Goal: Transaction & Acquisition: Purchase product/service

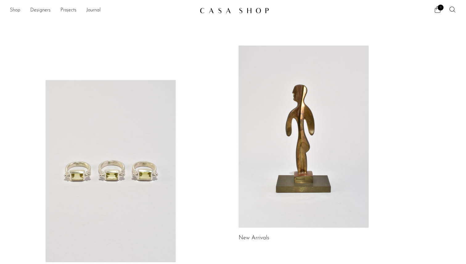
click at [17, 9] on link "Shop" at bounding box center [15, 10] width 10 height 8
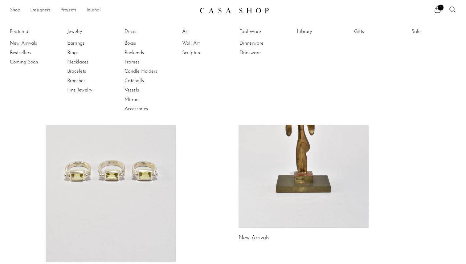
click at [73, 78] on link "Brooches" at bounding box center [90, 81] width 46 height 7
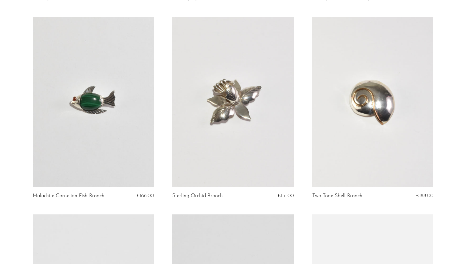
scroll to position [239, 0]
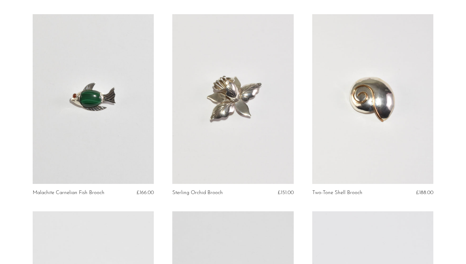
click at [100, 85] on link at bounding box center [93, 99] width 121 height 170
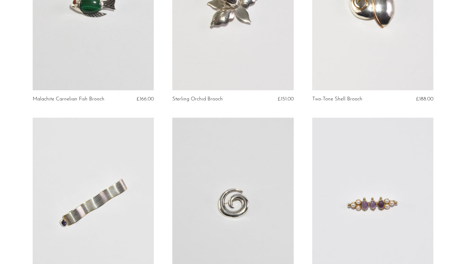
scroll to position [383, 0]
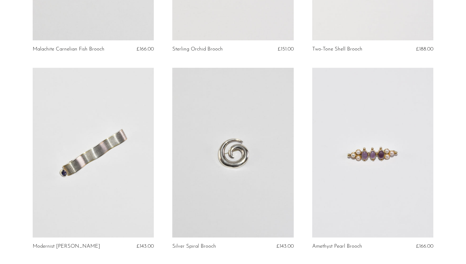
click at [137, 141] on link at bounding box center [93, 153] width 121 height 170
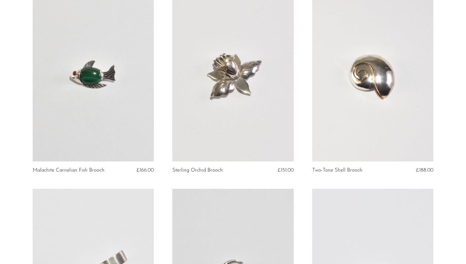
scroll to position [248, 0]
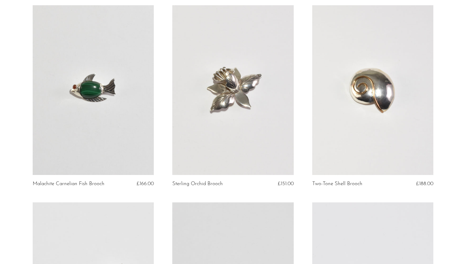
click at [395, 99] on link at bounding box center [372, 90] width 121 height 170
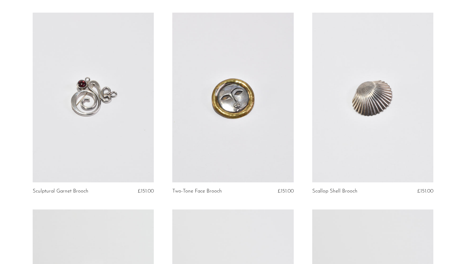
scroll to position [655, 0]
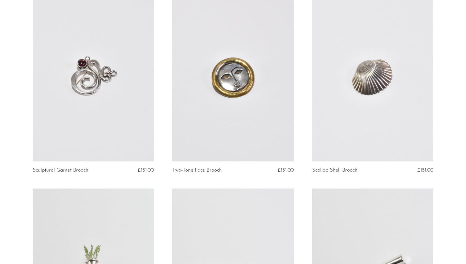
click at [367, 88] on link at bounding box center [372, 77] width 121 height 170
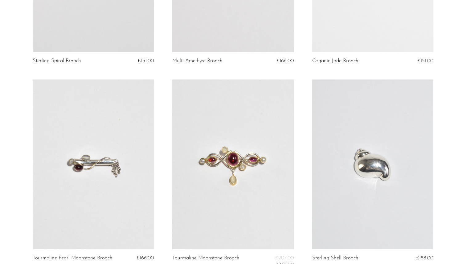
scroll to position [1406, 0]
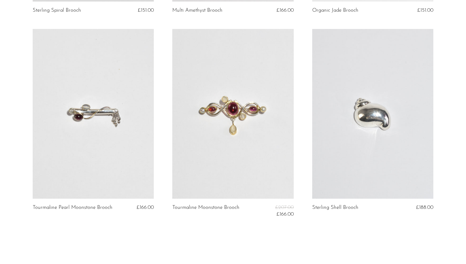
click at [373, 116] on link at bounding box center [372, 114] width 121 height 170
click at [348, 147] on link at bounding box center [372, 114] width 121 height 170
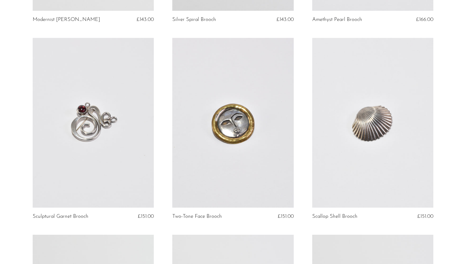
scroll to position [607, 0]
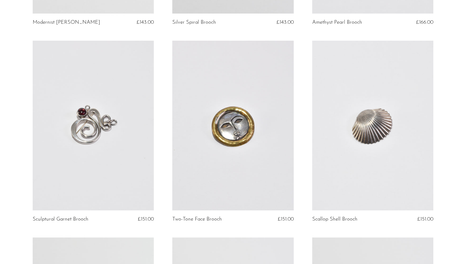
click at [366, 133] on link at bounding box center [372, 126] width 121 height 170
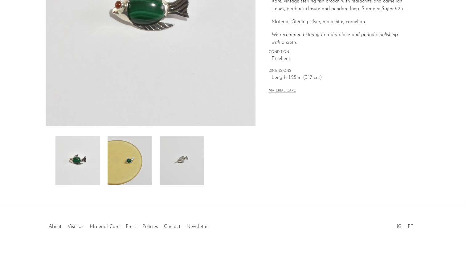
scroll to position [137, 0]
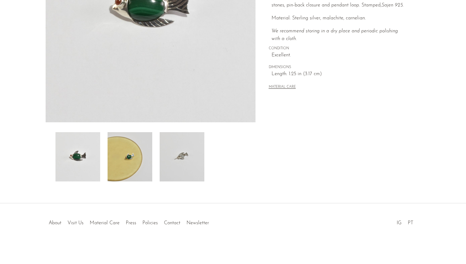
click at [135, 154] on img at bounding box center [129, 156] width 45 height 49
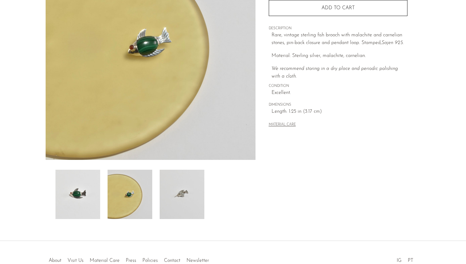
scroll to position [85, 0]
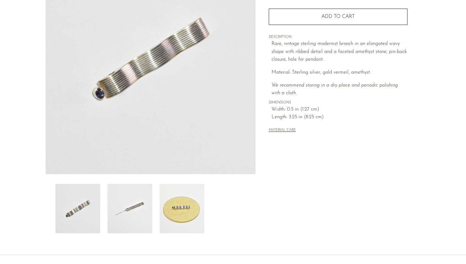
scroll to position [108, 0]
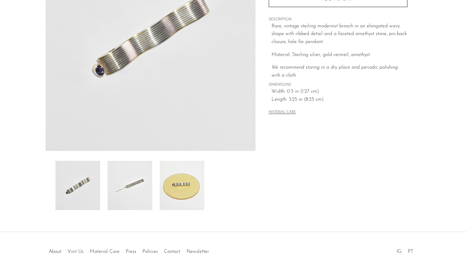
click at [188, 193] on img at bounding box center [181, 185] width 45 height 49
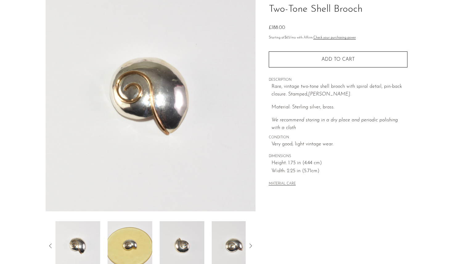
scroll to position [137, 0]
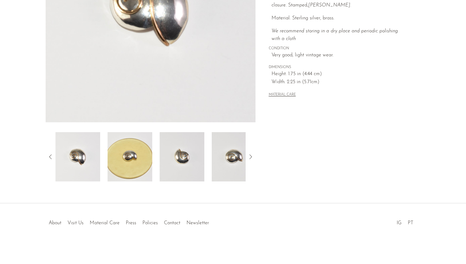
click at [188, 166] on img at bounding box center [181, 156] width 45 height 49
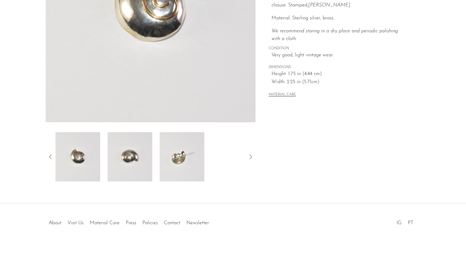
click at [196, 155] on img at bounding box center [181, 156] width 45 height 49
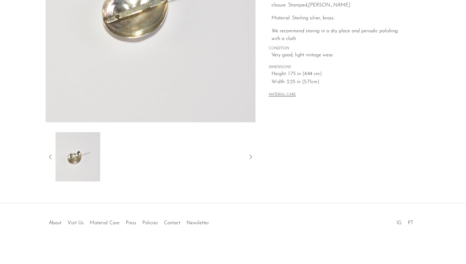
scroll to position [68, 0]
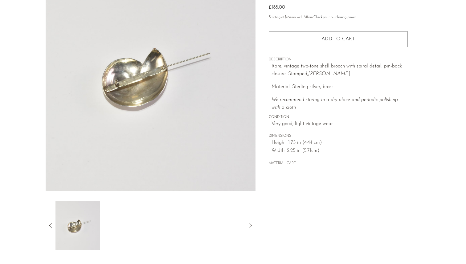
click at [85, 224] on img at bounding box center [77, 225] width 45 height 49
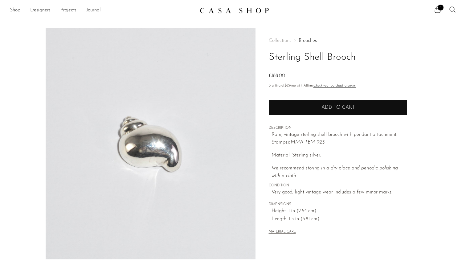
click at [318, 106] on button "Add to cart" at bounding box center [337, 107] width 139 height 16
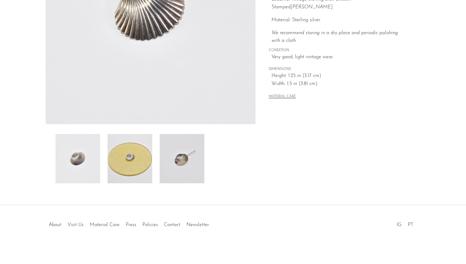
scroll to position [137, 0]
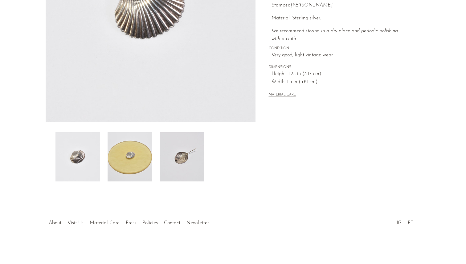
click at [191, 163] on img at bounding box center [181, 156] width 45 height 49
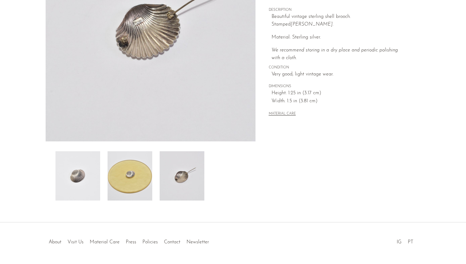
scroll to position [101, 0]
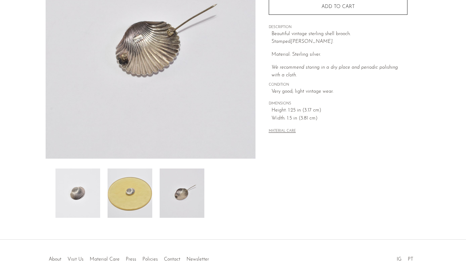
click at [143, 192] on img at bounding box center [129, 192] width 45 height 49
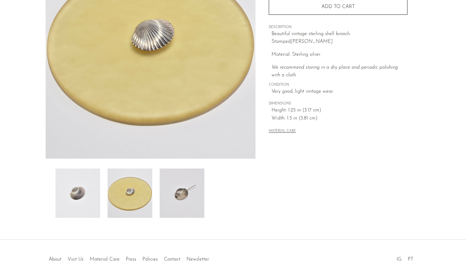
click at [81, 192] on img at bounding box center [77, 192] width 45 height 49
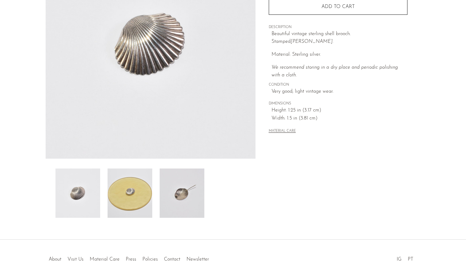
scroll to position [0, 0]
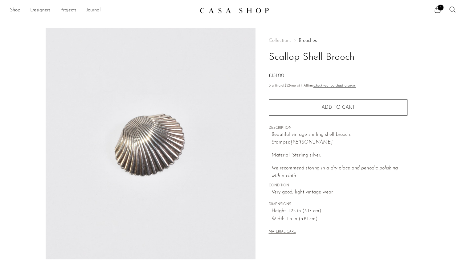
click at [438, 10] on span "2" at bounding box center [440, 8] width 6 height 6
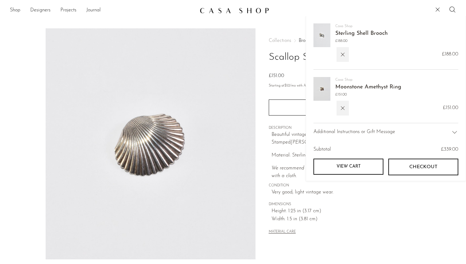
click at [323, 37] on img at bounding box center [321, 35] width 17 height 24
click at [338, 35] on link "Sterling Shell Brooch" at bounding box center [361, 34] width 52 height 6
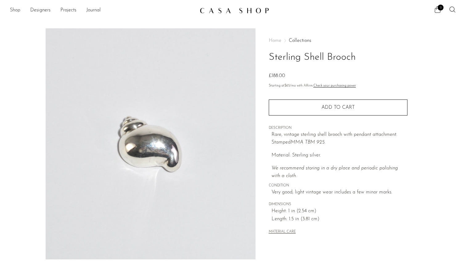
click at [13, 9] on link "Shop" at bounding box center [15, 10] width 10 height 8
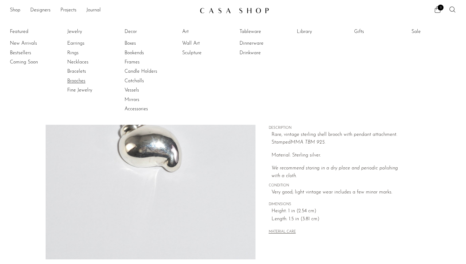
click at [74, 80] on link "Brooches" at bounding box center [90, 81] width 46 height 7
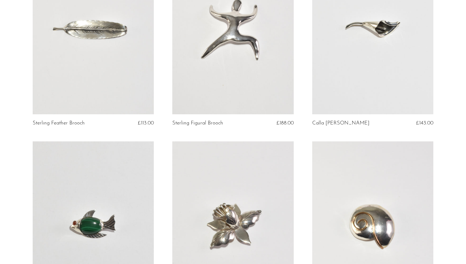
scroll to position [190, 0]
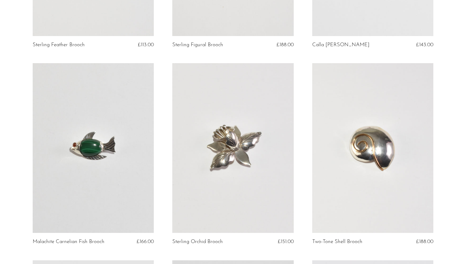
click at [393, 157] on link at bounding box center [372, 148] width 121 height 170
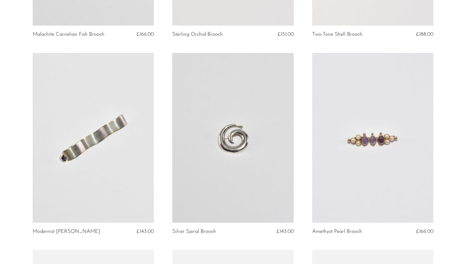
scroll to position [445, 0]
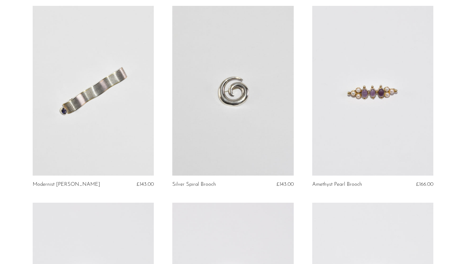
click at [212, 122] on link at bounding box center [232, 91] width 121 height 170
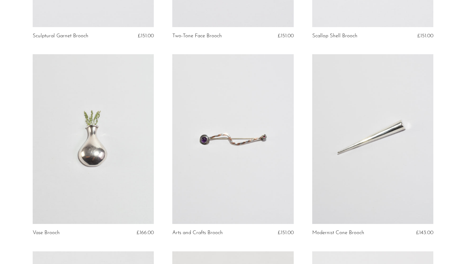
scroll to position [790, 0]
click at [100, 147] on link at bounding box center [93, 139] width 121 height 170
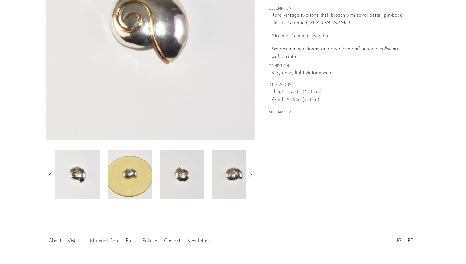
scroll to position [137, 0]
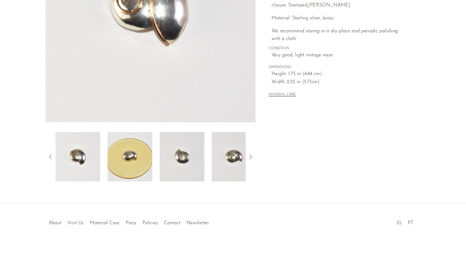
click at [132, 149] on img at bounding box center [129, 156] width 45 height 49
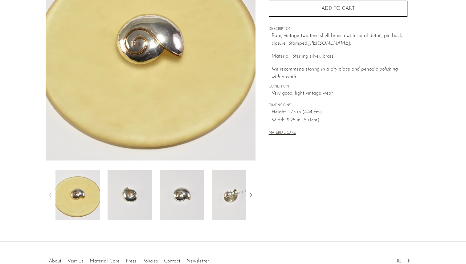
scroll to position [91, 0]
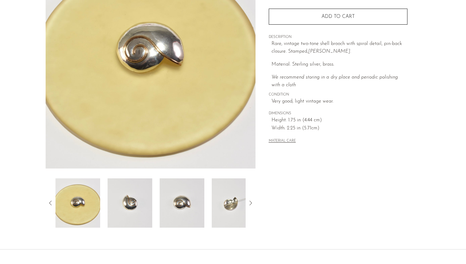
click at [143, 203] on img at bounding box center [129, 202] width 45 height 49
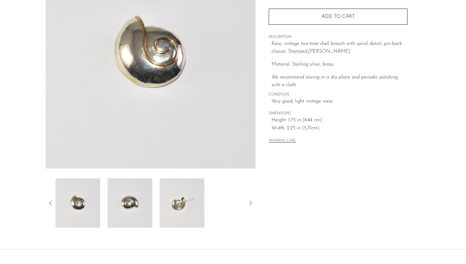
click at [143, 203] on img at bounding box center [129, 202] width 45 height 49
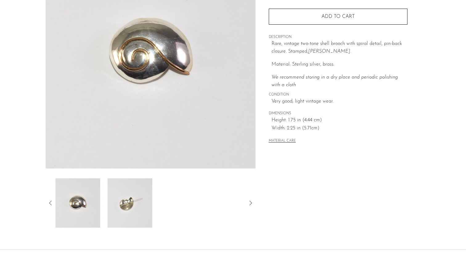
click at [143, 203] on img at bounding box center [129, 202] width 45 height 49
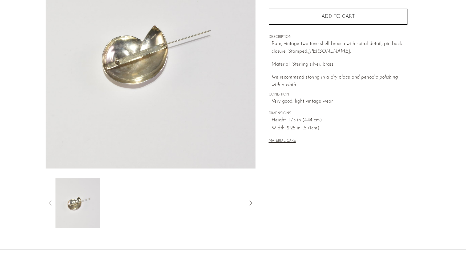
scroll to position [137, 0]
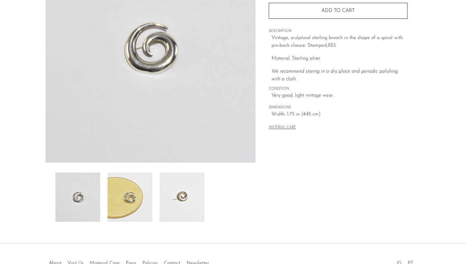
scroll to position [128, 0]
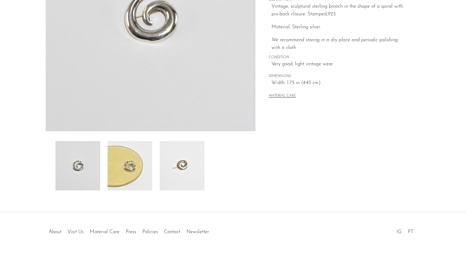
click at [126, 162] on img at bounding box center [129, 165] width 45 height 49
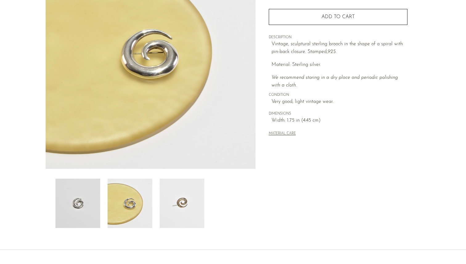
scroll to position [79, 0]
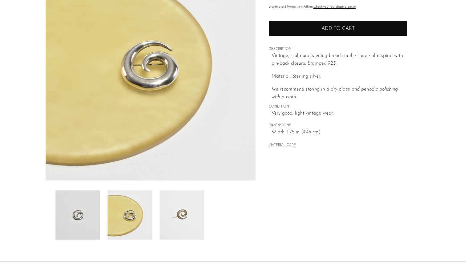
click at [314, 28] on button "Add to cart" at bounding box center [337, 29] width 139 height 16
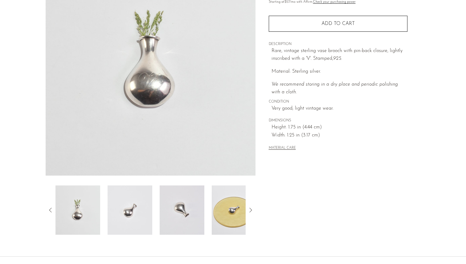
scroll to position [137, 0]
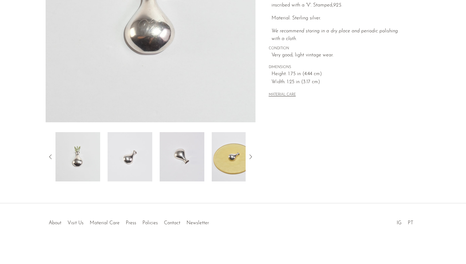
click at [182, 163] on img at bounding box center [181, 156] width 45 height 49
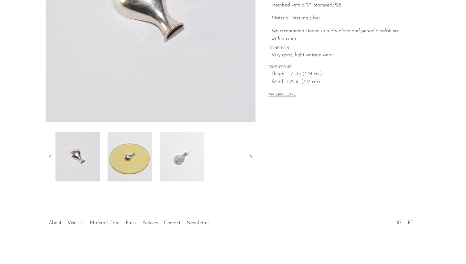
click at [179, 158] on img at bounding box center [181, 156] width 45 height 49
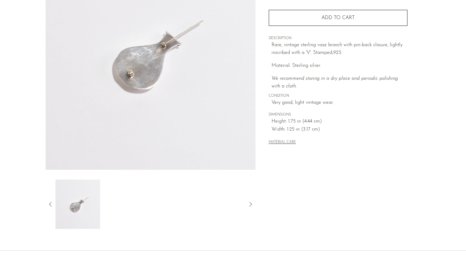
scroll to position [91, 0]
click at [52, 200] on icon at bounding box center [50, 203] width 7 height 7
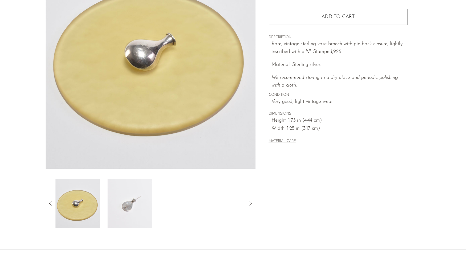
click at [88, 197] on img at bounding box center [77, 203] width 45 height 49
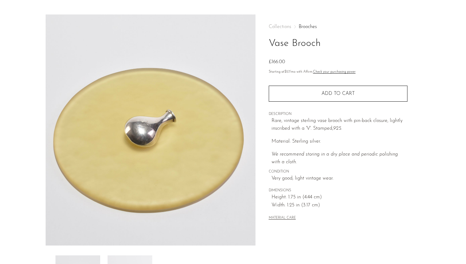
scroll to position [0, 0]
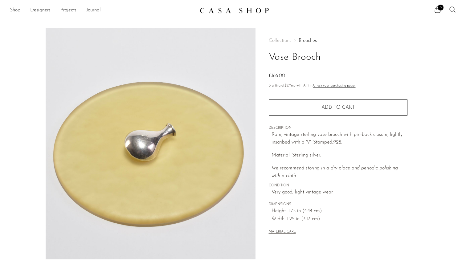
click at [18, 11] on link "Shop" at bounding box center [15, 10] width 10 height 8
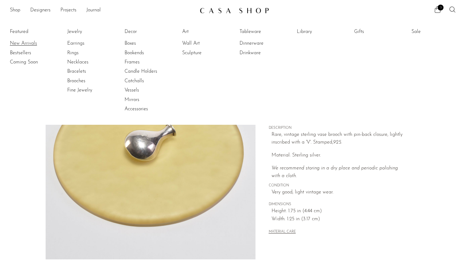
click at [22, 43] on link "New Arrivals" at bounding box center [33, 43] width 46 height 7
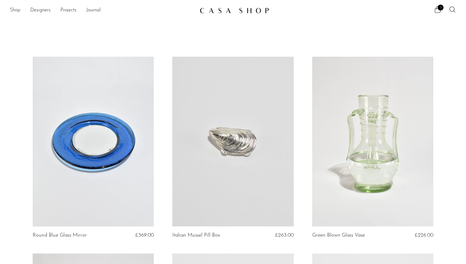
click at [16, 9] on link "Shop" at bounding box center [15, 10] width 10 height 8
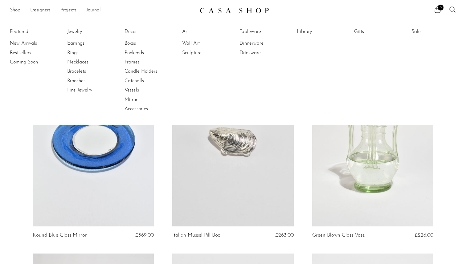
click at [71, 52] on link "Rings" at bounding box center [90, 53] width 46 height 7
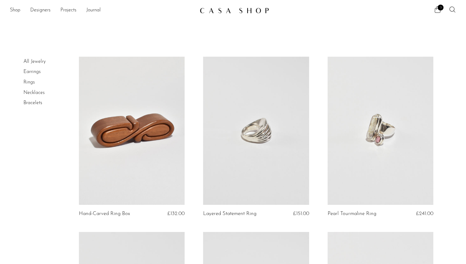
click at [35, 61] on link "All Jewelry" at bounding box center [34, 61] width 22 height 5
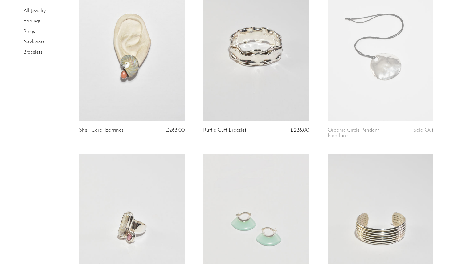
scroll to position [52, 0]
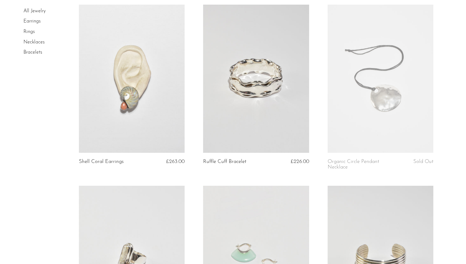
click at [383, 97] on link at bounding box center [380, 79] width 106 height 148
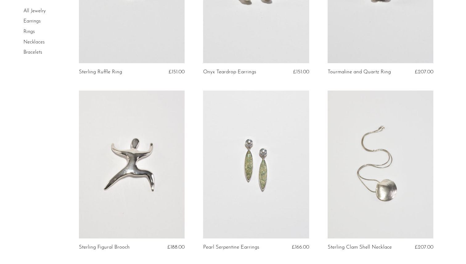
scroll to position [554, 0]
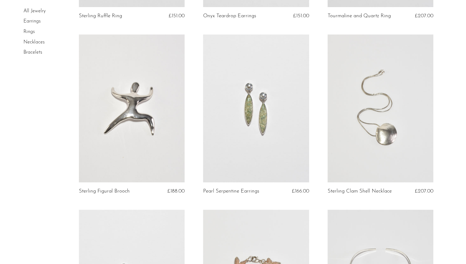
click at [235, 124] on link at bounding box center [256, 108] width 106 height 148
click at [389, 127] on link at bounding box center [380, 108] width 106 height 148
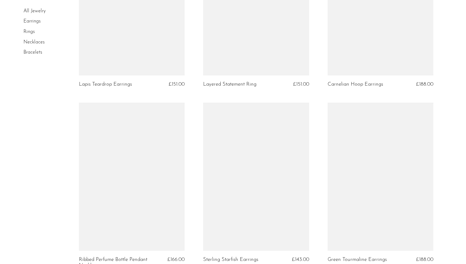
scroll to position [1244, 0]
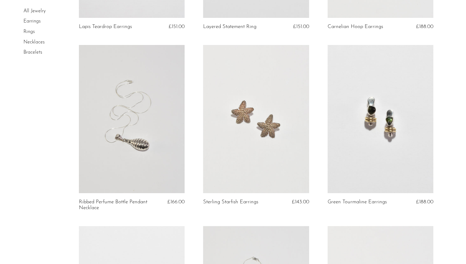
click at [127, 154] on link at bounding box center [132, 119] width 106 height 148
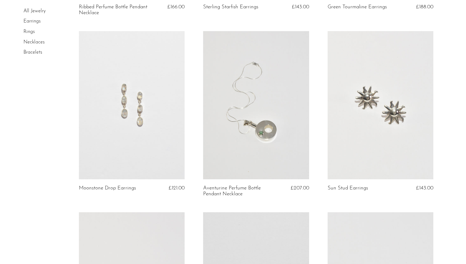
scroll to position [1443, 0]
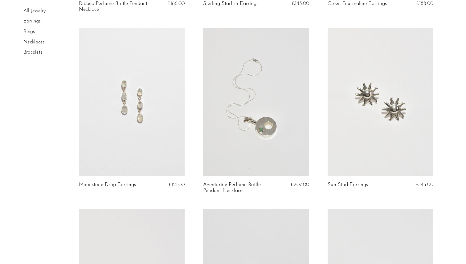
click at [248, 130] on link at bounding box center [256, 102] width 106 height 148
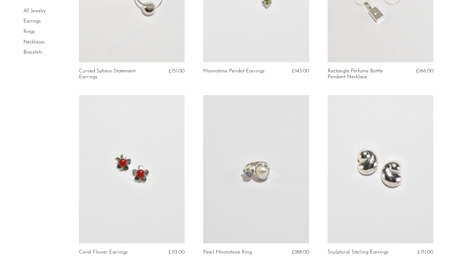
scroll to position [1972, 0]
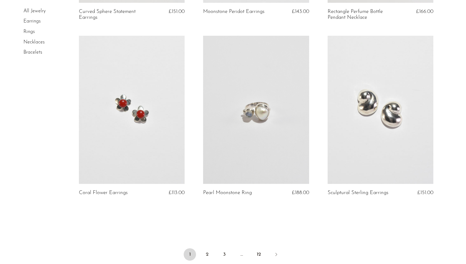
click at [372, 106] on link at bounding box center [380, 110] width 106 height 148
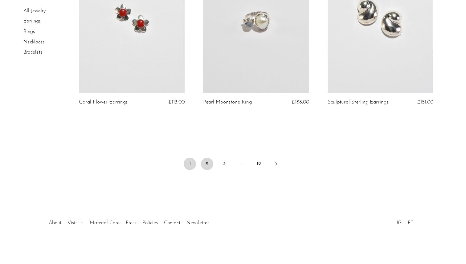
click at [207, 166] on link "2" at bounding box center [207, 164] width 12 height 12
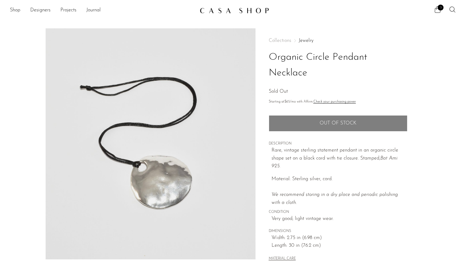
scroll to position [137, 0]
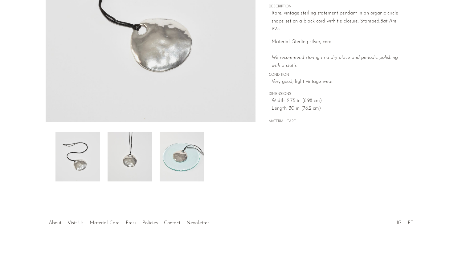
click at [174, 152] on img at bounding box center [181, 156] width 45 height 49
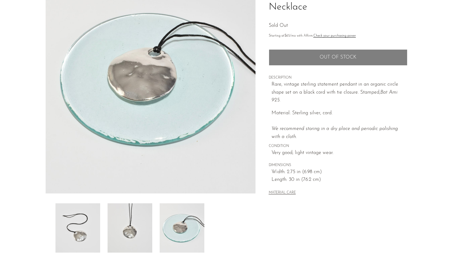
scroll to position [46, 0]
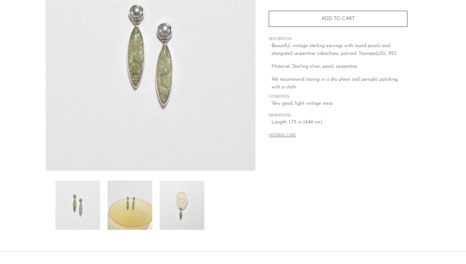
scroll to position [137, 0]
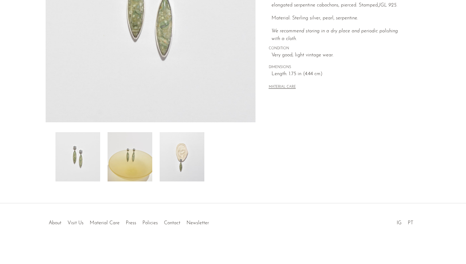
click at [134, 159] on img at bounding box center [129, 156] width 45 height 49
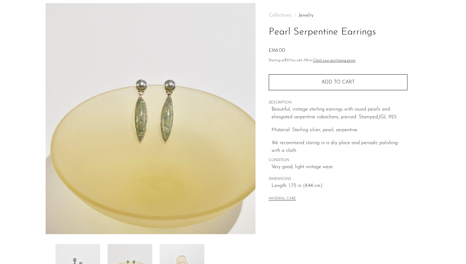
scroll to position [4, 0]
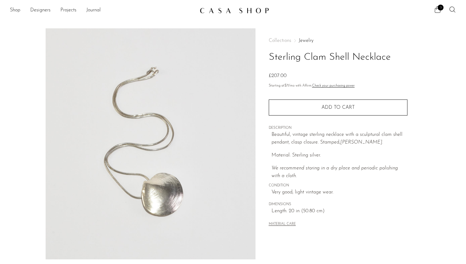
scroll to position [137, 0]
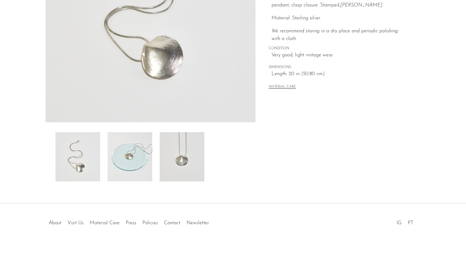
click at [128, 154] on img at bounding box center [129, 156] width 45 height 49
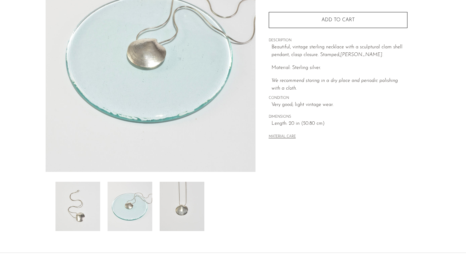
scroll to position [127, 0]
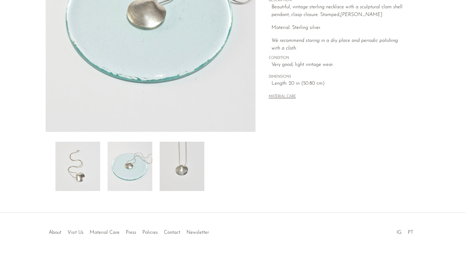
click at [192, 179] on img at bounding box center [181, 166] width 45 height 49
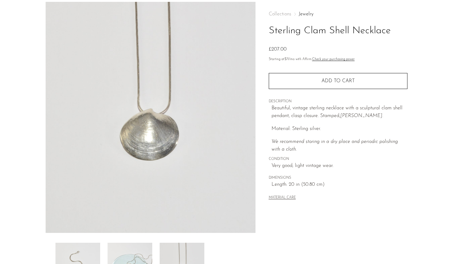
scroll to position [0, 0]
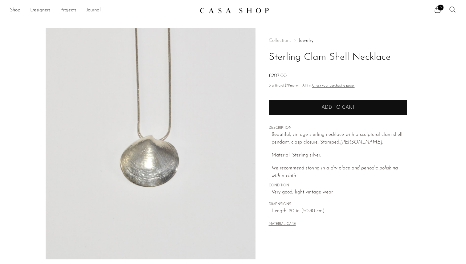
click at [298, 112] on button "Add to cart" at bounding box center [337, 107] width 139 height 16
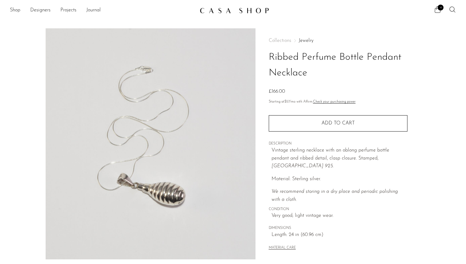
scroll to position [137, 0]
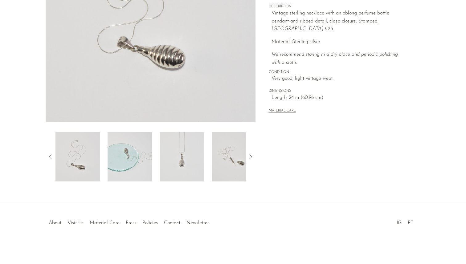
click at [181, 161] on img at bounding box center [181, 156] width 45 height 49
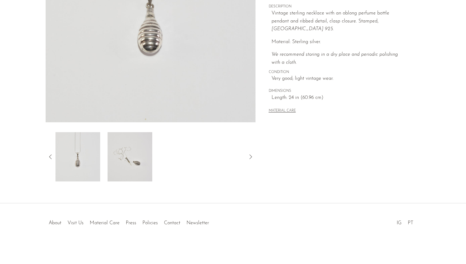
click at [124, 157] on img at bounding box center [129, 156] width 45 height 49
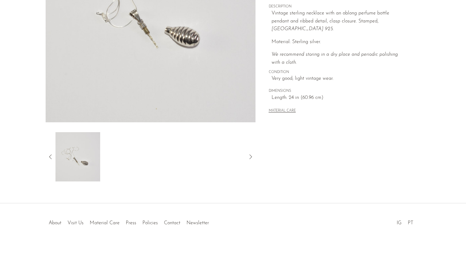
click at [52, 154] on icon at bounding box center [50, 156] width 7 height 7
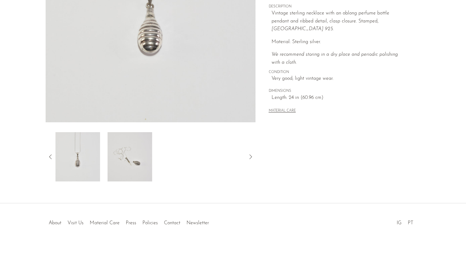
click at [52, 154] on icon at bounding box center [50, 156] width 7 height 7
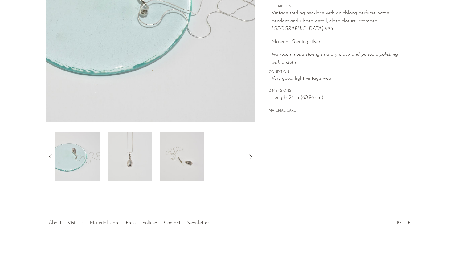
click at [84, 157] on img at bounding box center [77, 156] width 45 height 49
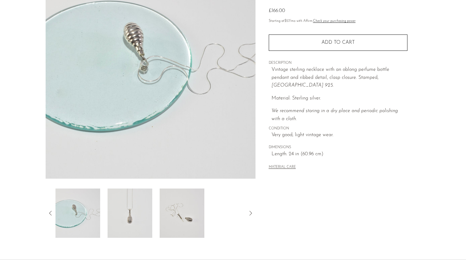
scroll to position [58, 0]
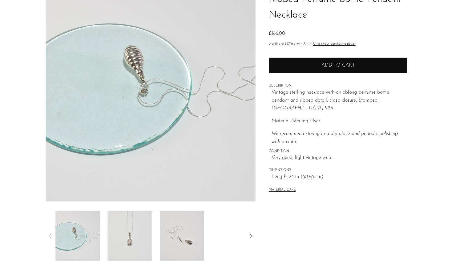
click at [306, 62] on button "Add to cart" at bounding box center [337, 65] width 139 height 16
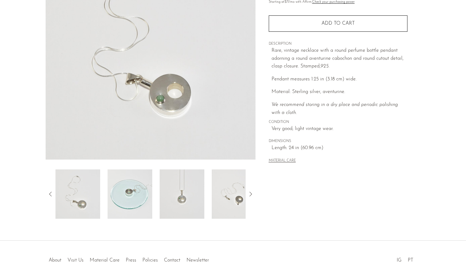
scroll to position [137, 0]
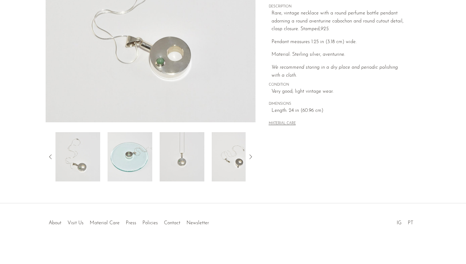
click at [127, 157] on img at bounding box center [129, 156] width 45 height 49
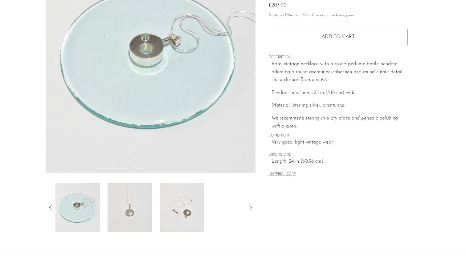
scroll to position [70, 0]
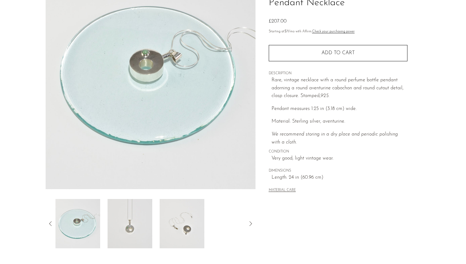
click at [139, 212] on img at bounding box center [129, 223] width 45 height 49
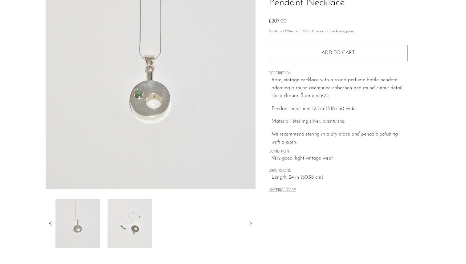
click at [136, 227] on img at bounding box center [129, 223] width 45 height 49
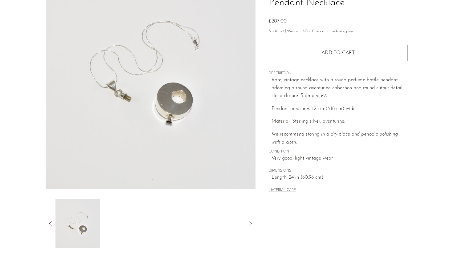
click at [78, 232] on img at bounding box center [77, 223] width 45 height 49
click at [50, 221] on icon at bounding box center [50, 223] width 7 height 7
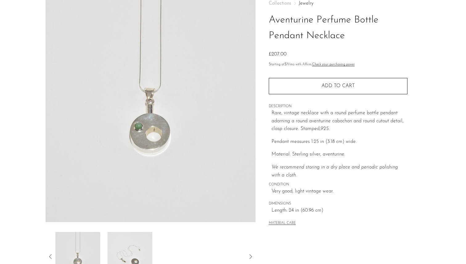
scroll to position [36, 0]
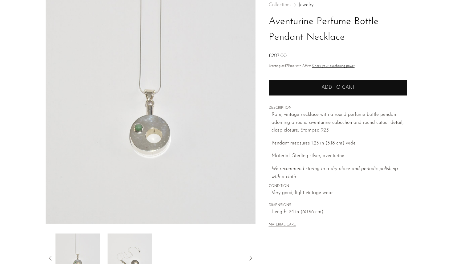
click at [298, 85] on button "Add to cart" at bounding box center [337, 87] width 139 height 16
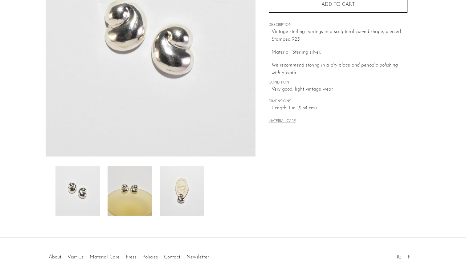
scroll to position [137, 0]
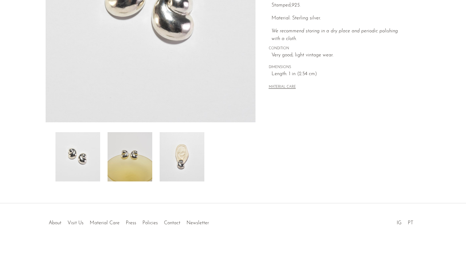
click at [174, 159] on img at bounding box center [181, 156] width 45 height 49
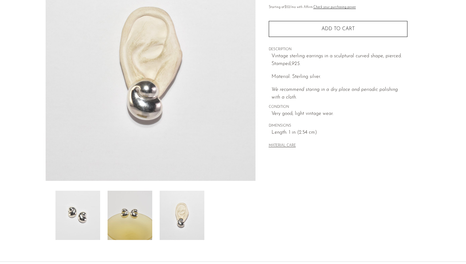
scroll to position [58, 0]
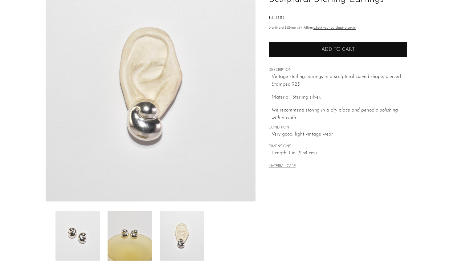
click at [285, 51] on button "Add to cart" at bounding box center [337, 50] width 139 height 16
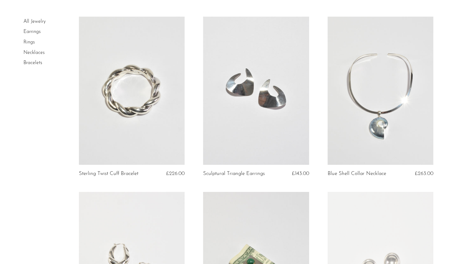
scroll to position [41, 0]
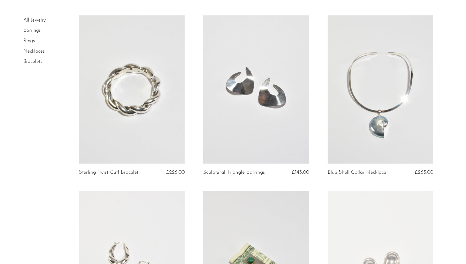
click at [381, 131] on link at bounding box center [380, 89] width 106 height 148
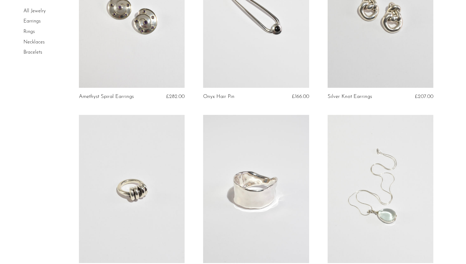
scroll to position [730, 0]
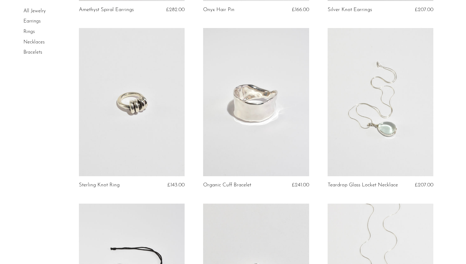
click at [248, 105] on link at bounding box center [256, 102] width 106 height 148
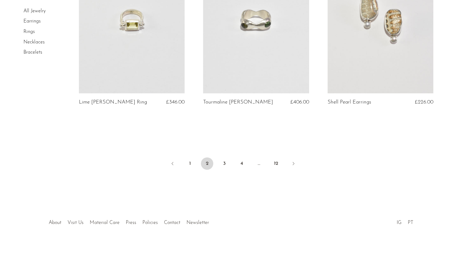
scroll to position [2062, 0]
click at [223, 163] on link "3" at bounding box center [224, 163] width 12 height 12
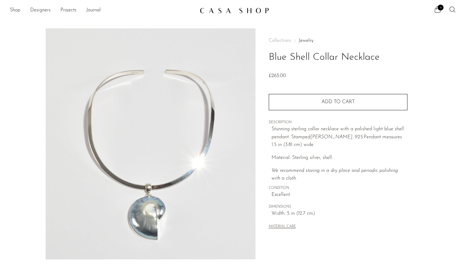
scroll to position [137, 0]
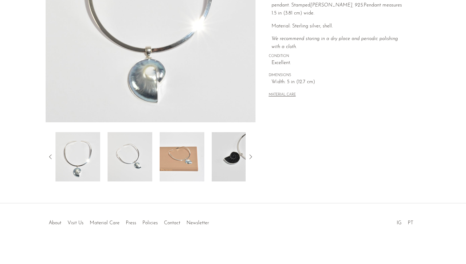
click at [183, 160] on img at bounding box center [181, 156] width 45 height 49
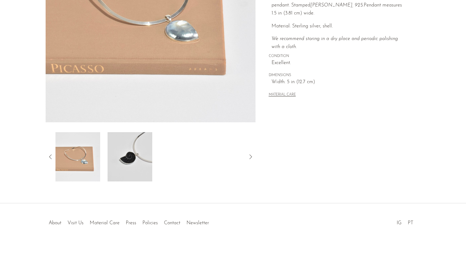
click at [135, 160] on img at bounding box center [129, 156] width 45 height 49
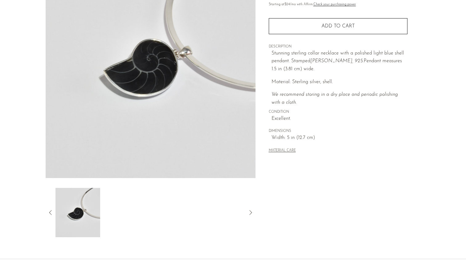
scroll to position [83, 0]
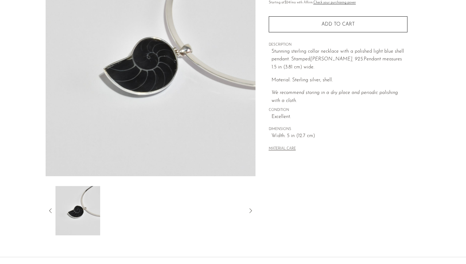
click at [91, 208] on img at bounding box center [77, 210] width 45 height 49
click at [50, 209] on icon at bounding box center [50, 210] width 7 height 7
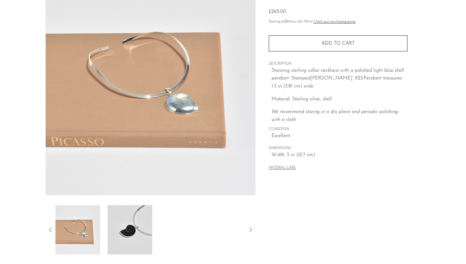
scroll to position [63, 0]
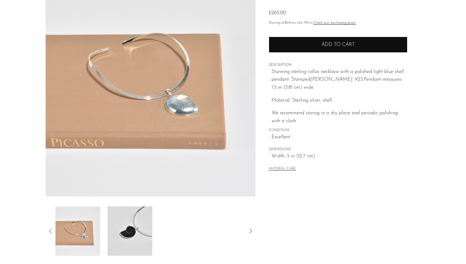
click at [301, 47] on button "Add to cart" at bounding box center [337, 45] width 139 height 16
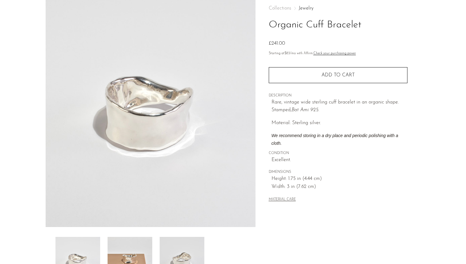
scroll to position [104, 0]
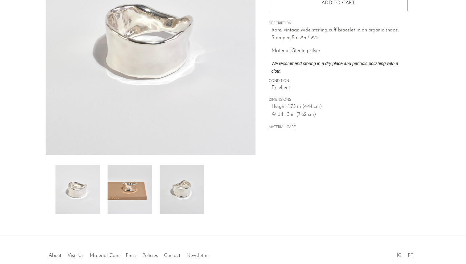
click at [126, 190] on img at bounding box center [129, 189] width 45 height 49
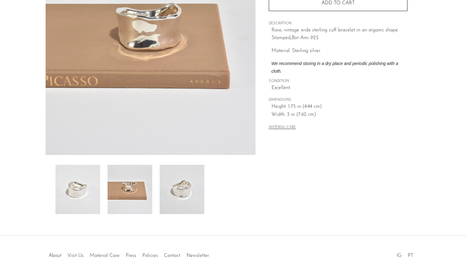
scroll to position [57, 0]
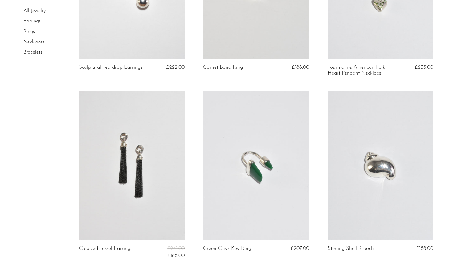
scroll to position [727, 0]
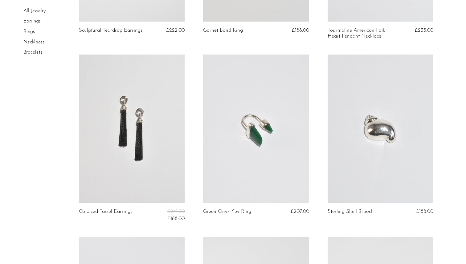
click at [384, 135] on link at bounding box center [380, 128] width 106 height 148
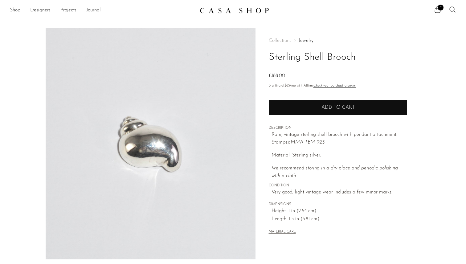
click at [343, 110] on span "Add to cart" at bounding box center [337, 107] width 33 height 5
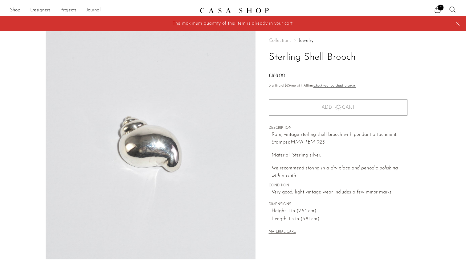
click at [437, 8] on span "7" at bounding box center [440, 8] width 6 height 6
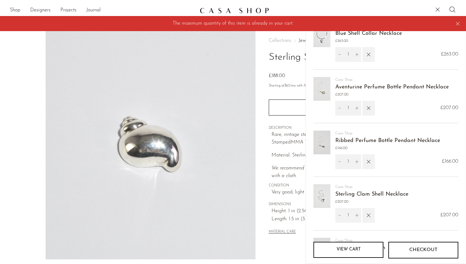
click at [458, 25] on icon at bounding box center [457, 23] width 7 height 7
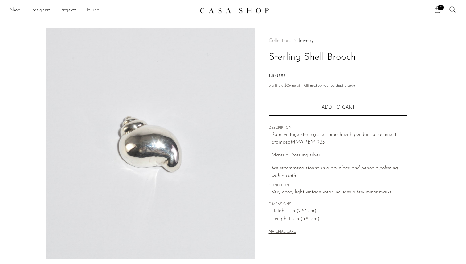
click at [439, 6] on span "7" at bounding box center [440, 8] width 6 height 6
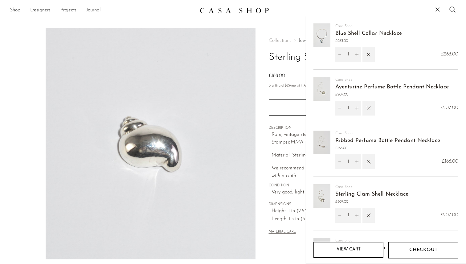
click at [367, 251] on link "View cart" at bounding box center [348, 250] width 70 height 16
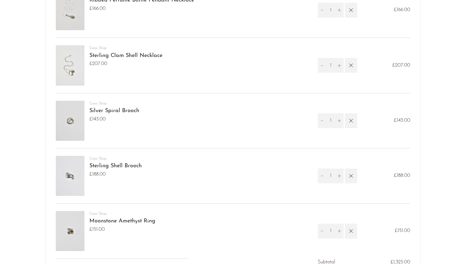
scroll to position [213, 0]
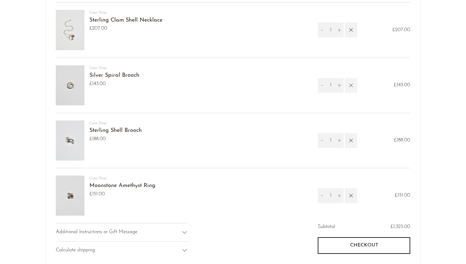
click at [351, 85] on icon "button" at bounding box center [351, 85] width 4 height 4
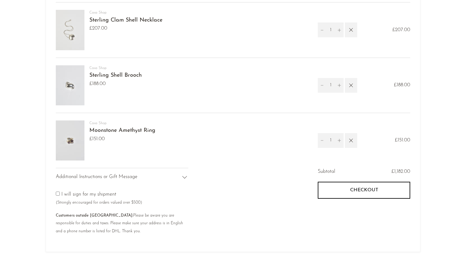
scroll to position [196, 0]
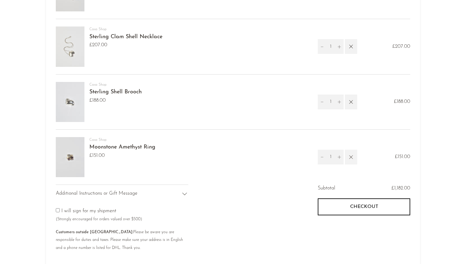
click at [349, 155] on icon "button" at bounding box center [350, 157] width 7 height 7
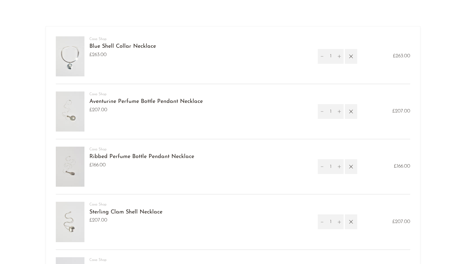
scroll to position [19, 0]
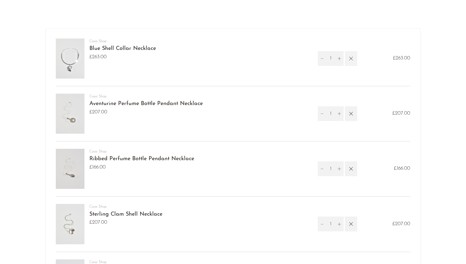
click at [351, 58] on icon "button" at bounding box center [351, 59] width 4 height 4
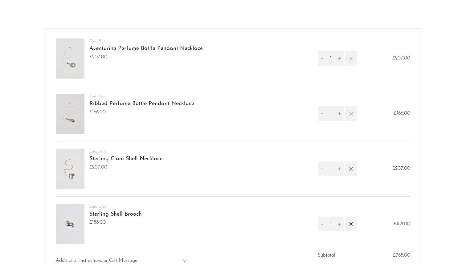
scroll to position [18, 0]
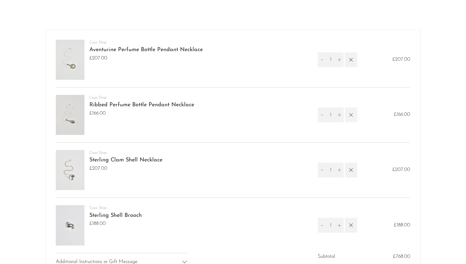
click at [350, 115] on icon "button" at bounding box center [350, 114] width 7 height 7
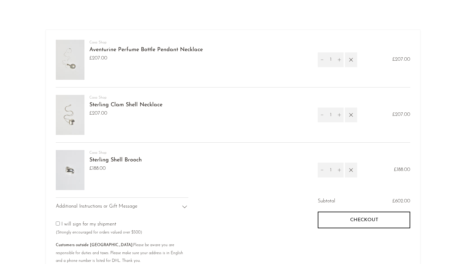
click at [67, 63] on img at bounding box center [70, 60] width 29 height 40
click at [96, 50] on link "Aventurine Perfume Bottle Pendant Necklace" at bounding box center [145, 50] width 113 height 6
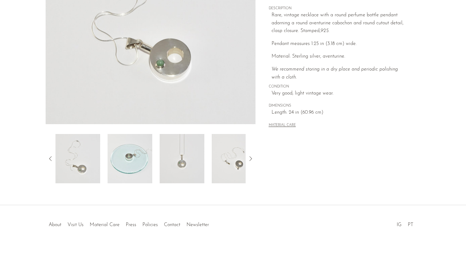
scroll to position [137, 0]
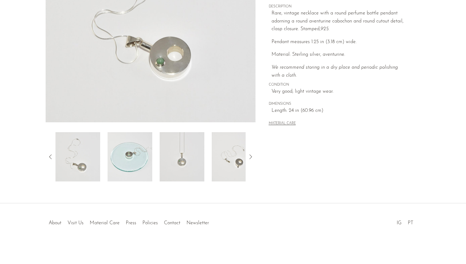
click at [131, 161] on img at bounding box center [129, 156] width 45 height 49
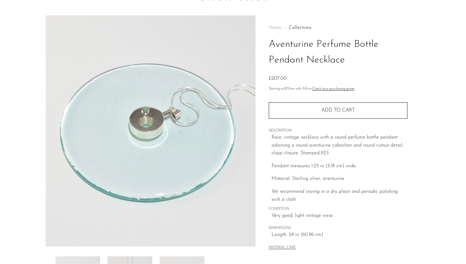
scroll to position [0, 0]
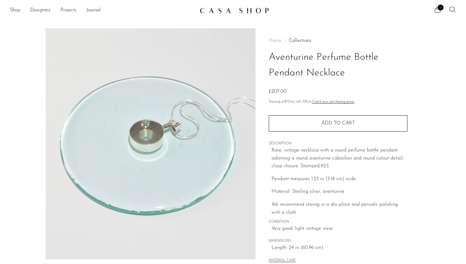
click at [436, 10] on icon at bounding box center [436, 9] width 7 height 7
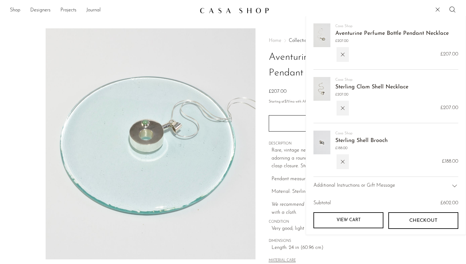
click at [324, 91] on img at bounding box center [321, 89] width 17 height 24
click at [344, 87] on link "Sterling Clam Shell Necklace" at bounding box center [371, 87] width 73 height 6
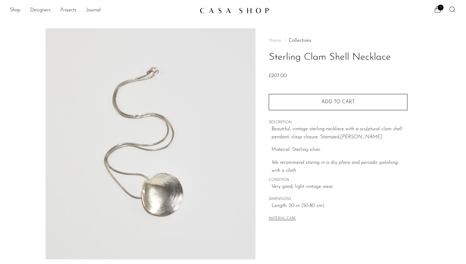
scroll to position [137, 0]
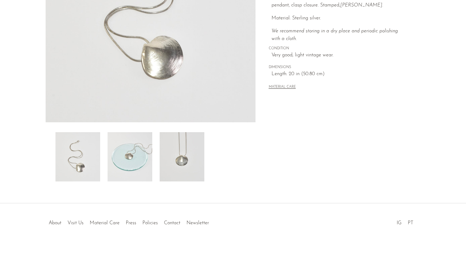
click at [128, 159] on img at bounding box center [129, 156] width 45 height 49
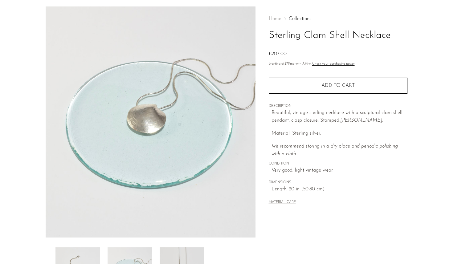
scroll to position [0, 0]
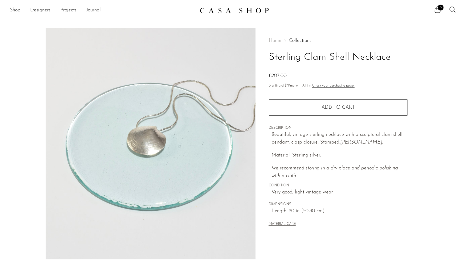
click at [437, 10] on icon at bounding box center [436, 9] width 7 height 7
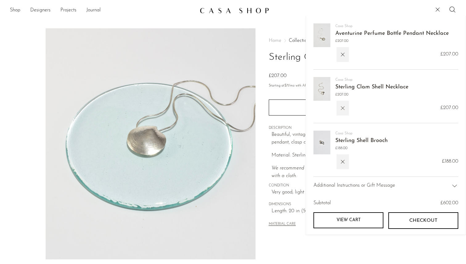
click at [343, 106] on icon "button" at bounding box center [342, 108] width 7 height 7
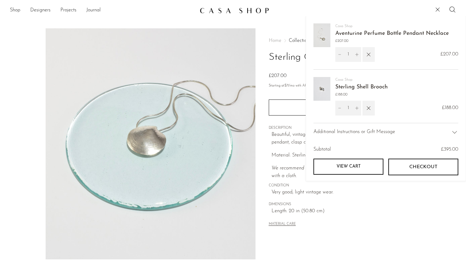
click at [341, 35] on link "Aventurine Perfume Bottle Pendant Necklace" at bounding box center [391, 34] width 113 height 6
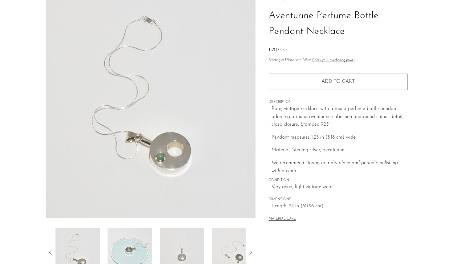
scroll to position [137, 0]
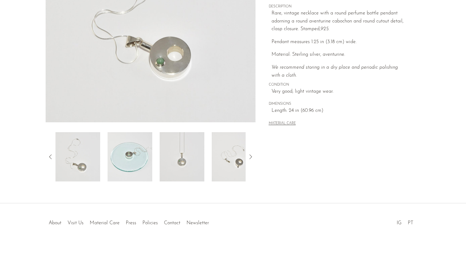
click at [214, 170] on img at bounding box center [234, 156] width 45 height 49
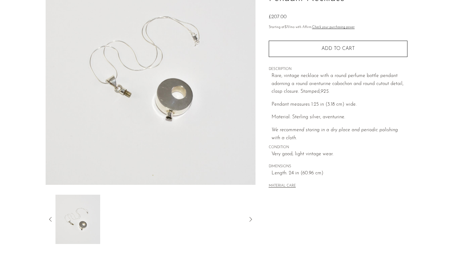
scroll to position [0, 0]
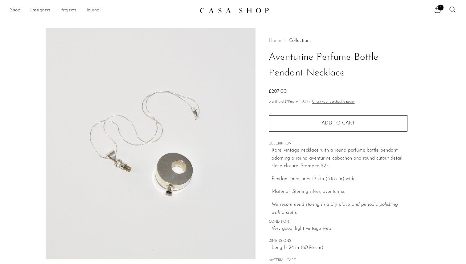
click at [70, 9] on link "Projects" at bounding box center [68, 10] width 16 height 8
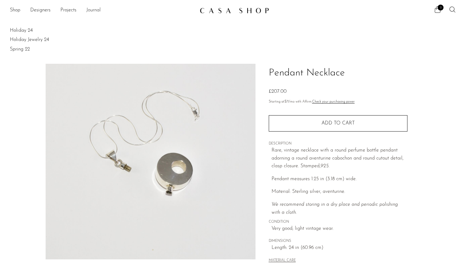
click at [95, 8] on link "Journal" at bounding box center [93, 10] width 14 height 8
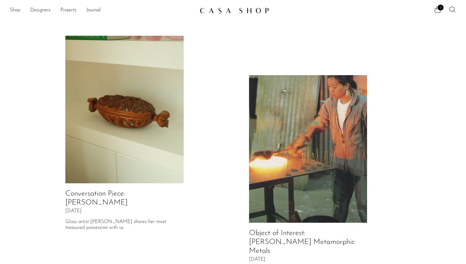
click at [13, 11] on link "Shop" at bounding box center [15, 10] width 10 height 8
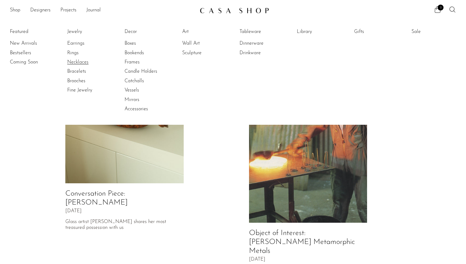
click at [75, 62] on link "Necklaces" at bounding box center [90, 62] width 46 height 7
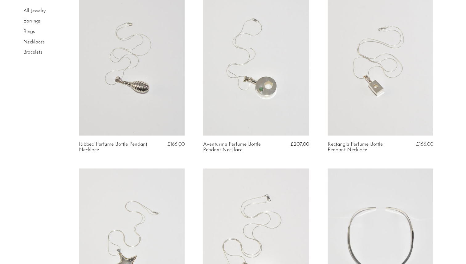
scroll to position [66, 0]
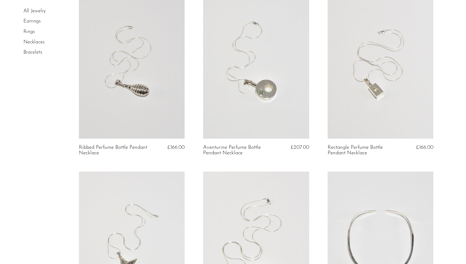
click at [369, 80] on link at bounding box center [380, 64] width 106 height 148
click at [151, 90] on link at bounding box center [132, 64] width 106 height 148
click at [244, 96] on link at bounding box center [256, 64] width 106 height 148
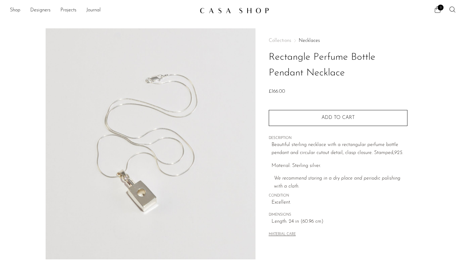
click at [140, 197] on img at bounding box center [151, 143] width 210 height 231
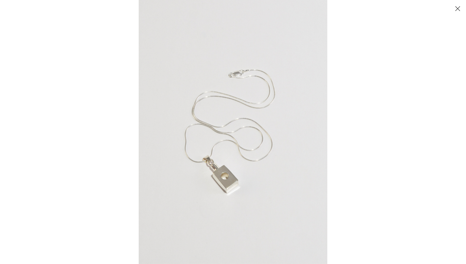
click at [459, 9] on button "Close" at bounding box center [457, 8] width 11 height 11
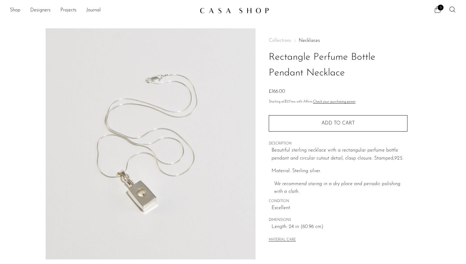
scroll to position [137, 0]
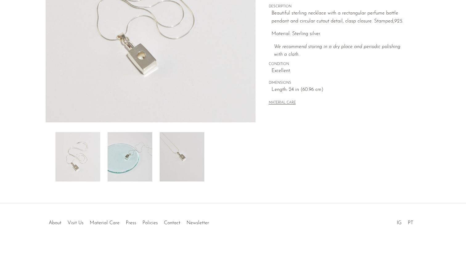
click at [130, 164] on img at bounding box center [129, 156] width 45 height 49
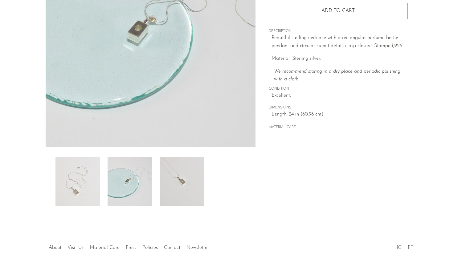
scroll to position [109, 0]
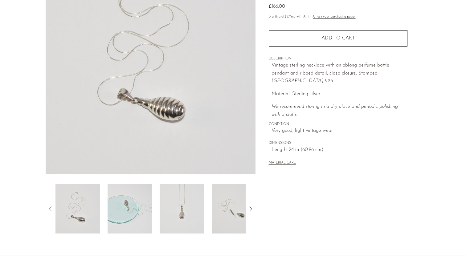
scroll to position [100, 0]
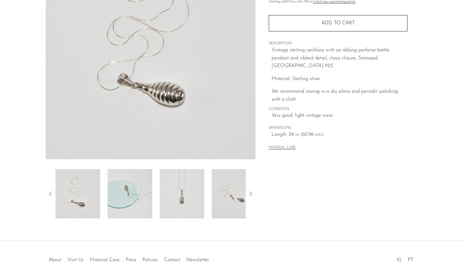
click at [176, 193] on img at bounding box center [181, 193] width 45 height 49
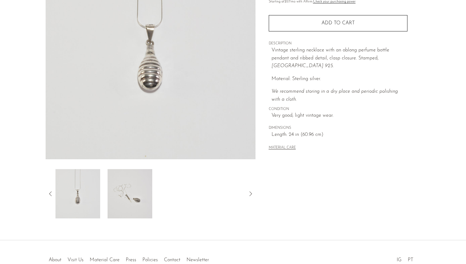
click at [145, 196] on img at bounding box center [129, 193] width 45 height 49
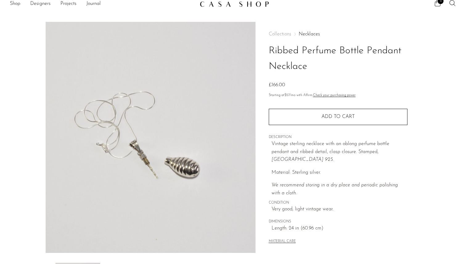
scroll to position [137, 0]
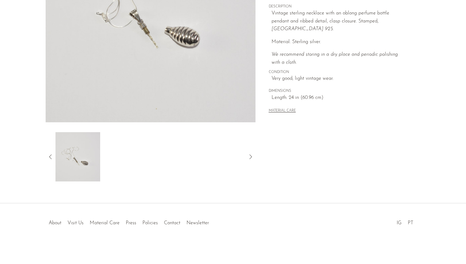
click at [52, 155] on icon at bounding box center [50, 156] width 7 height 7
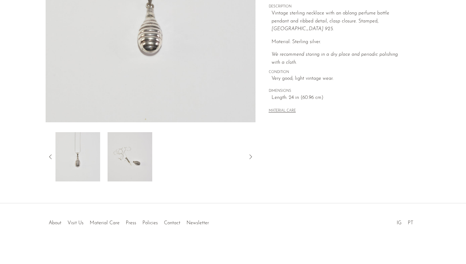
click at [85, 156] on img at bounding box center [77, 156] width 45 height 49
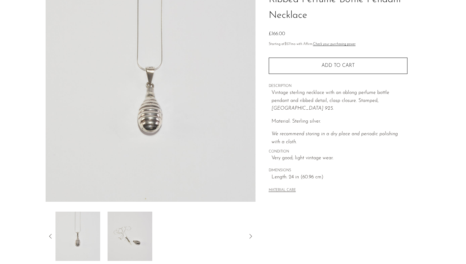
scroll to position [51, 0]
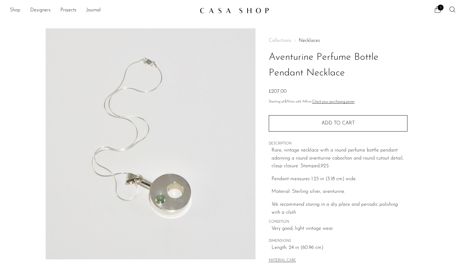
click at [16, 8] on link "Shop" at bounding box center [15, 10] width 10 height 8
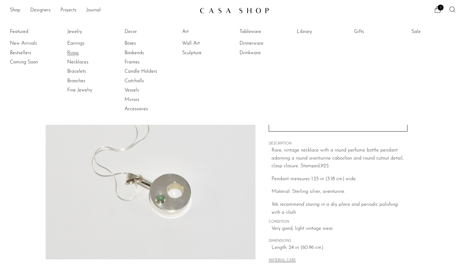
click at [69, 54] on link "Rings" at bounding box center [90, 53] width 46 height 7
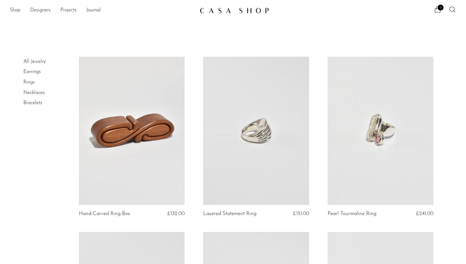
click at [238, 158] on link at bounding box center [256, 131] width 106 height 148
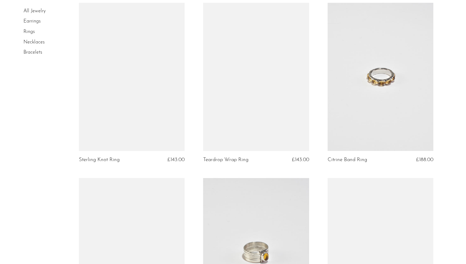
scroll to position [630, 0]
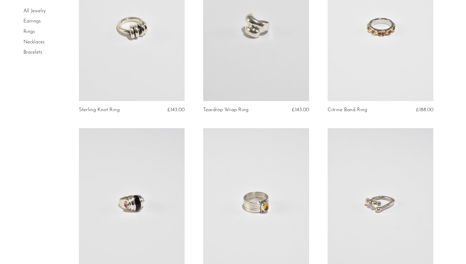
click at [155, 64] on link at bounding box center [132, 27] width 106 height 148
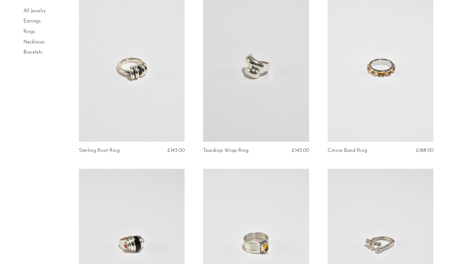
scroll to position [583, 0]
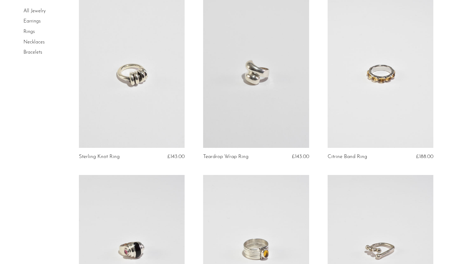
click at [243, 73] on link at bounding box center [256, 74] width 106 height 148
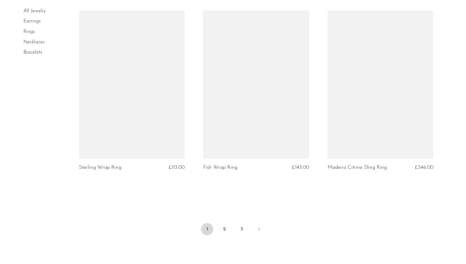
scroll to position [1986, 0]
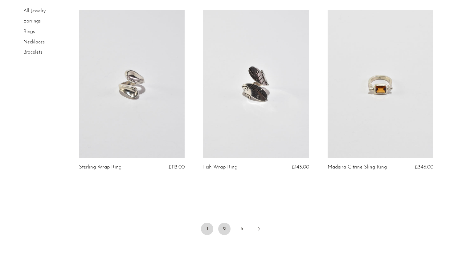
click at [224, 228] on link "2" at bounding box center [224, 229] width 12 height 12
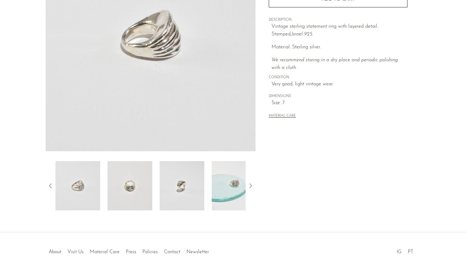
scroll to position [137, 0]
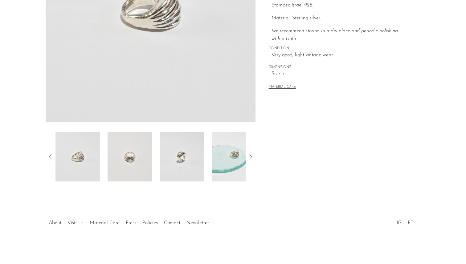
click at [176, 161] on img at bounding box center [181, 156] width 45 height 49
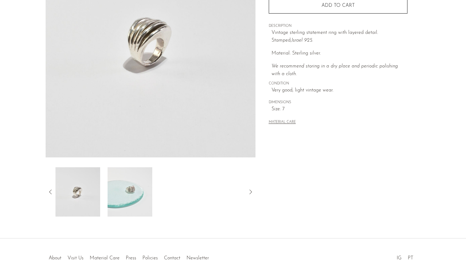
scroll to position [93, 0]
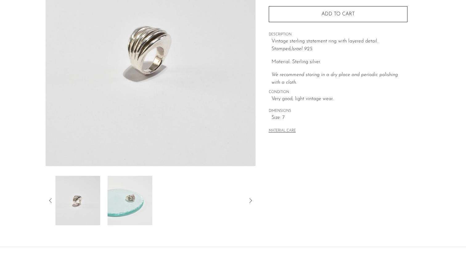
click at [137, 204] on img at bounding box center [129, 200] width 45 height 49
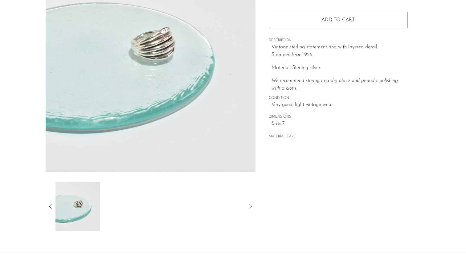
scroll to position [86, 0]
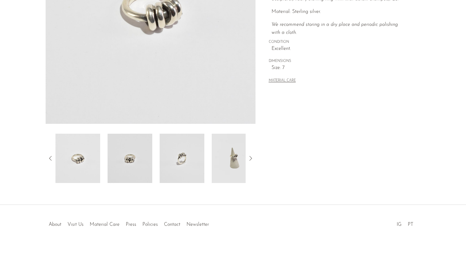
scroll to position [137, 0]
click at [220, 164] on img at bounding box center [234, 156] width 45 height 49
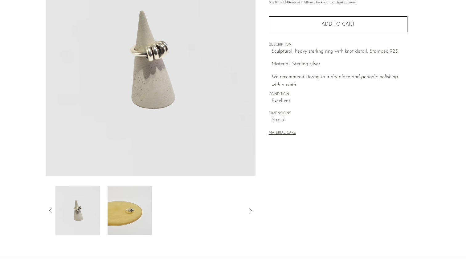
scroll to position [71, 0]
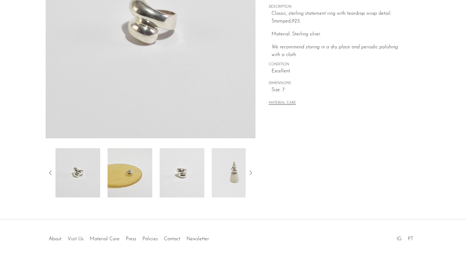
scroll to position [137, 0]
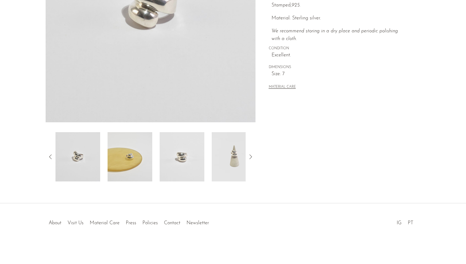
click at [123, 150] on img at bounding box center [129, 156] width 45 height 49
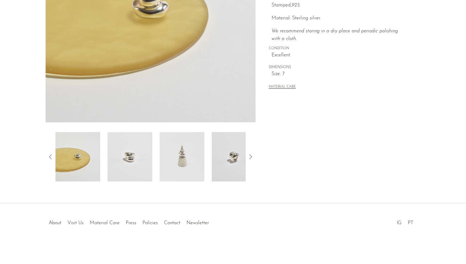
scroll to position [97, 0]
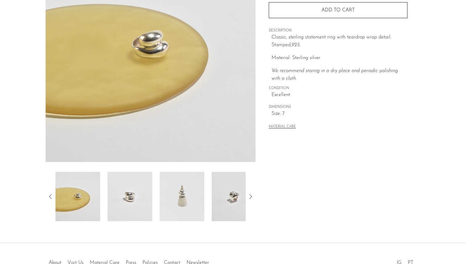
click at [172, 193] on img at bounding box center [181, 196] width 45 height 49
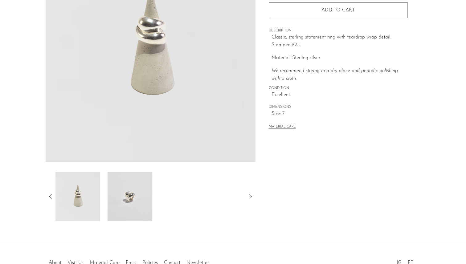
click at [80, 193] on img at bounding box center [77, 196] width 45 height 49
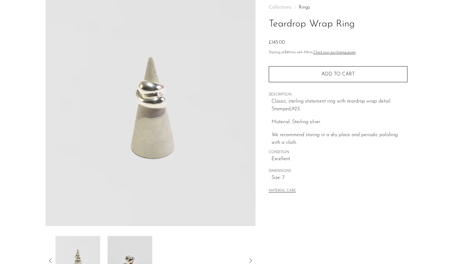
scroll to position [19, 0]
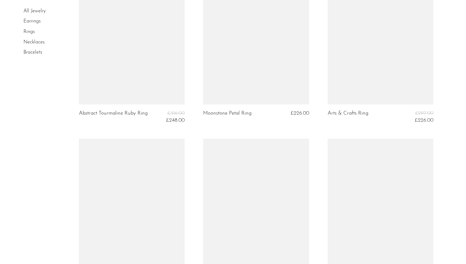
scroll to position [1650, 0]
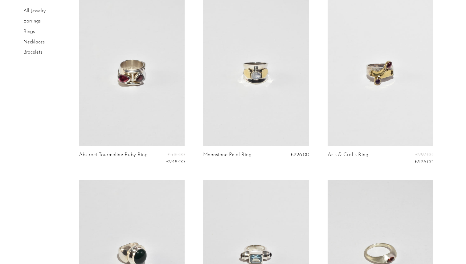
click at [253, 100] on link at bounding box center [256, 72] width 106 height 148
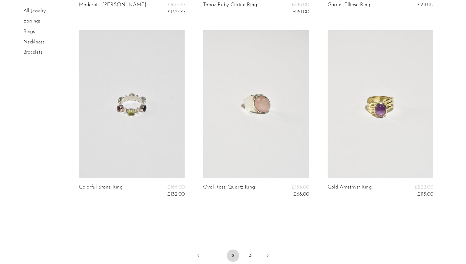
scroll to position [2074, 0]
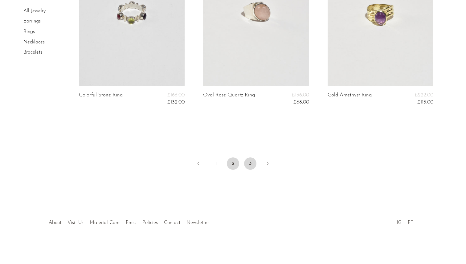
click at [250, 163] on link "3" at bounding box center [250, 163] width 12 height 12
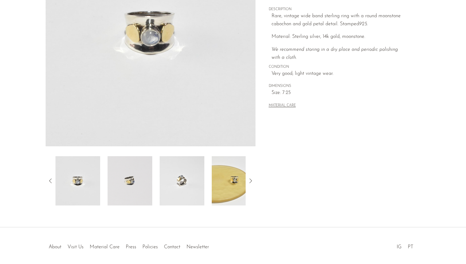
scroll to position [137, 0]
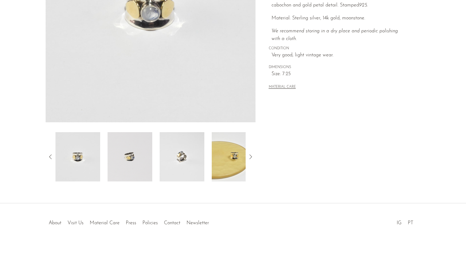
click at [181, 162] on img at bounding box center [181, 156] width 45 height 49
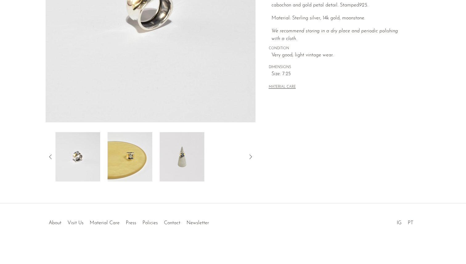
click at [179, 162] on img at bounding box center [181, 156] width 45 height 49
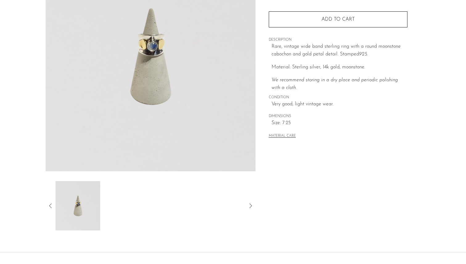
scroll to position [56, 0]
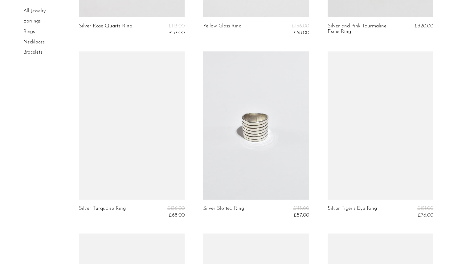
scroll to position [382, 0]
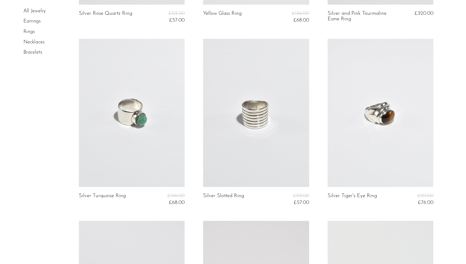
click at [240, 132] on link at bounding box center [256, 113] width 106 height 148
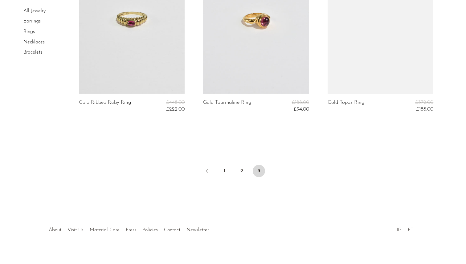
scroll to position [1576, 0]
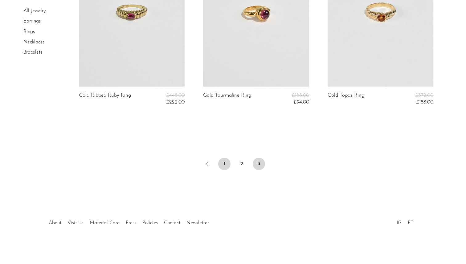
click at [225, 163] on link "1" at bounding box center [224, 164] width 12 height 12
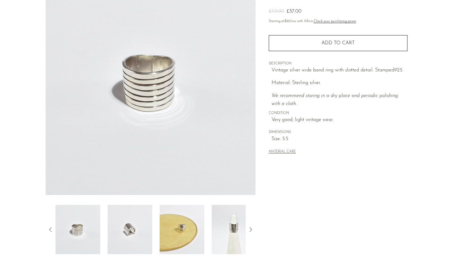
scroll to position [93, 0]
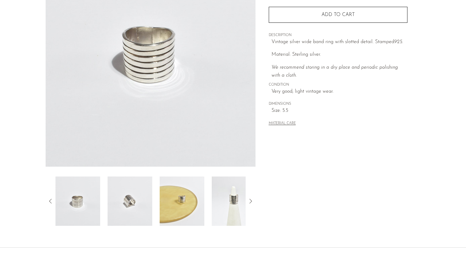
click at [182, 202] on img at bounding box center [181, 200] width 45 height 49
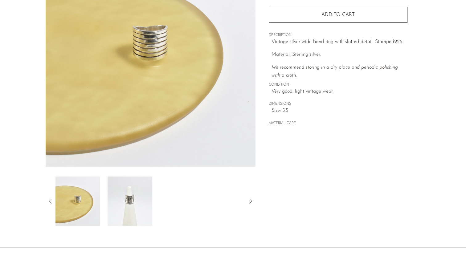
click at [91, 193] on img at bounding box center [77, 200] width 45 height 49
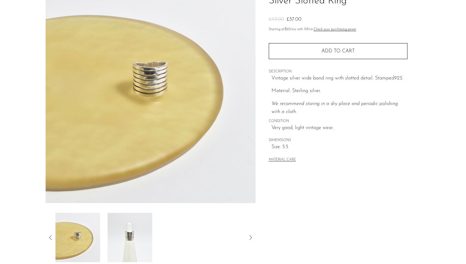
scroll to position [42, 0]
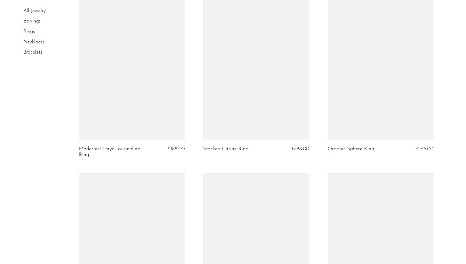
scroll to position [815, 0]
